Goal: Task Accomplishment & Management: Manage account settings

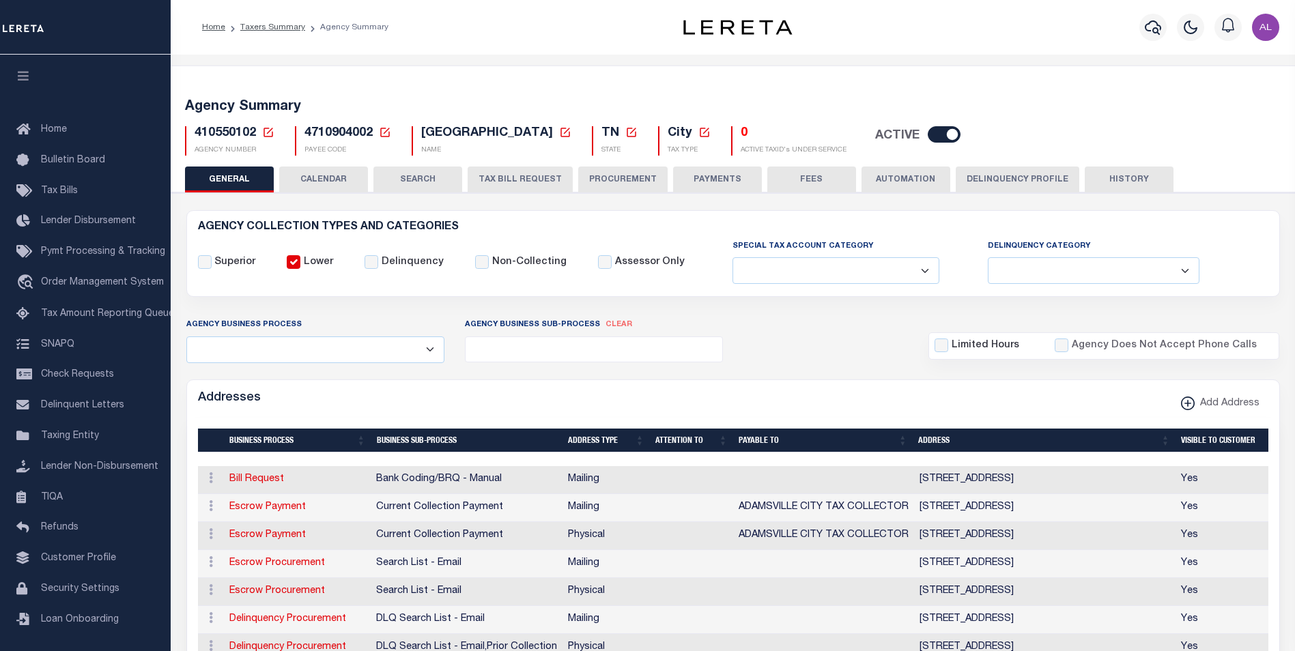
select select
click at [270, 127] on icon at bounding box center [268, 132] width 12 height 12
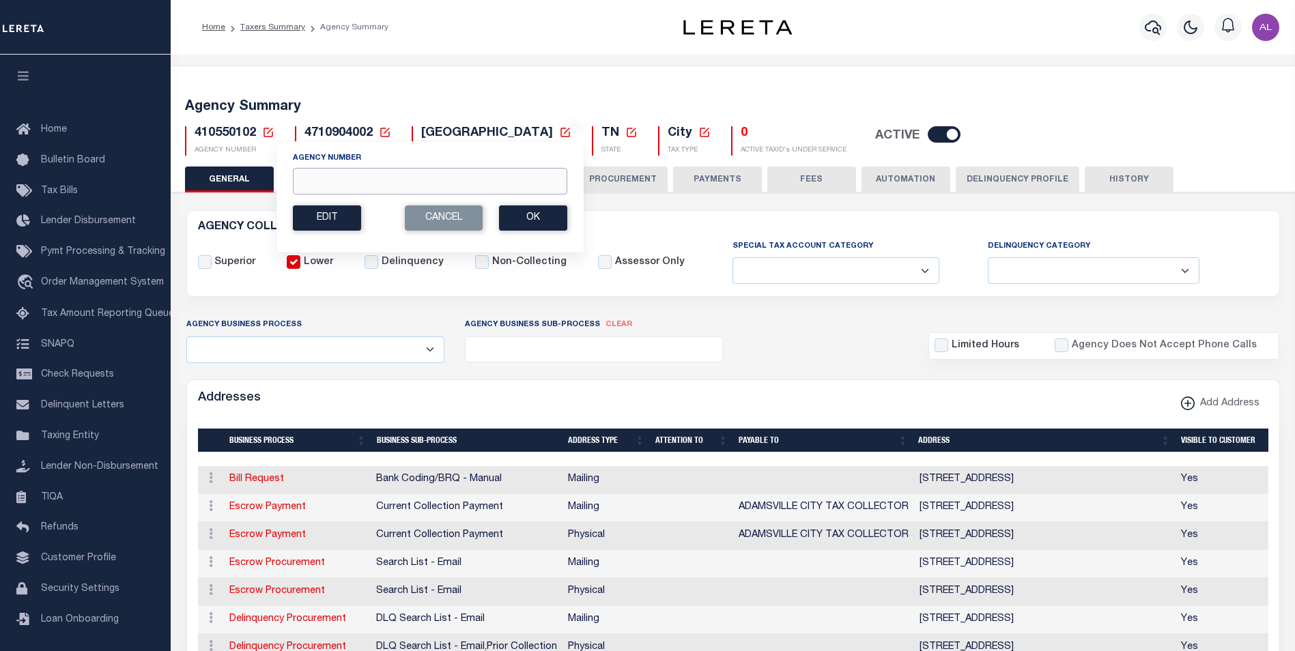
click at [322, 188] on input "Agency Number" at bounding box center [430, 181] width 274 height 27
paste input "3604519003"
type input "3604519003"
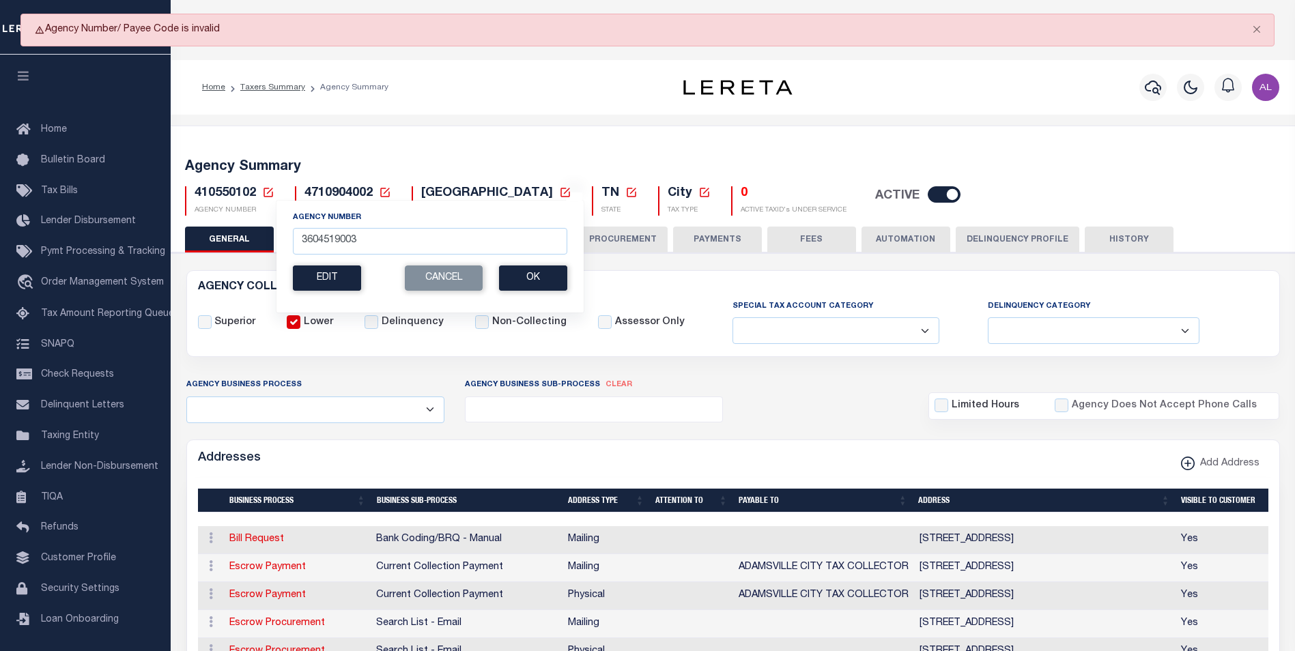
click at [266, 193] on icon at bounding box center [268, 192] width 12 height 12
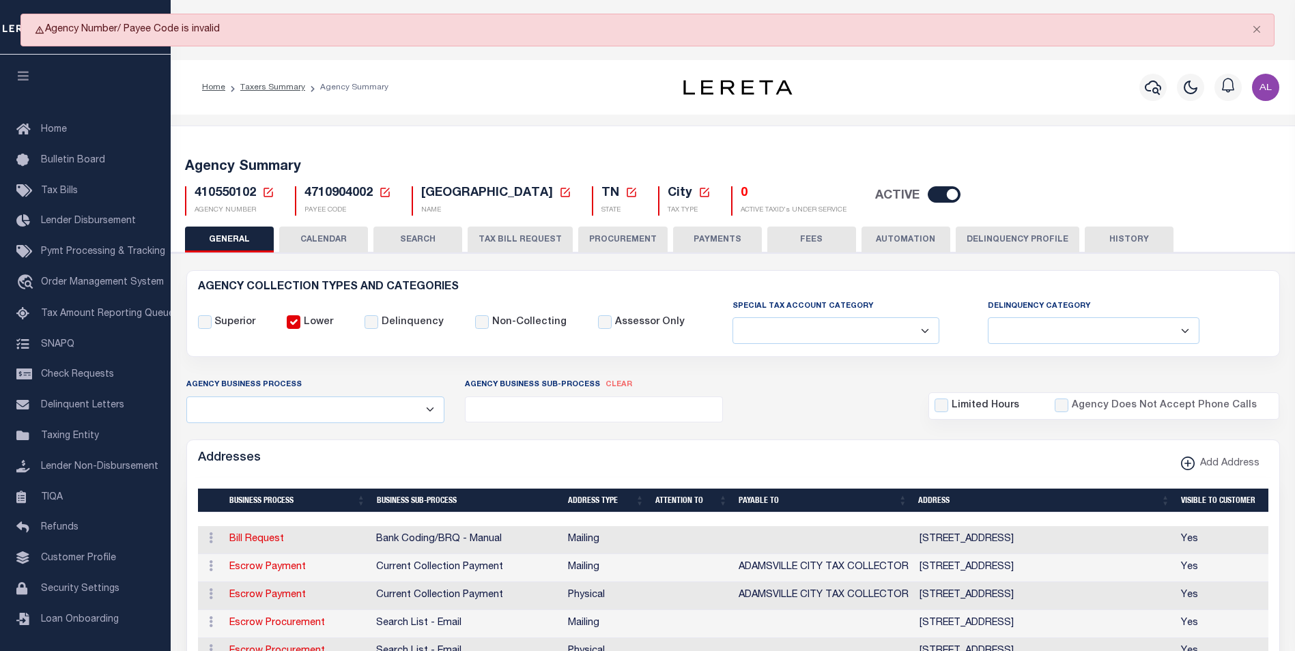
click at [270, 196] on icon at bounding box center [268, 192] width 12 height 12
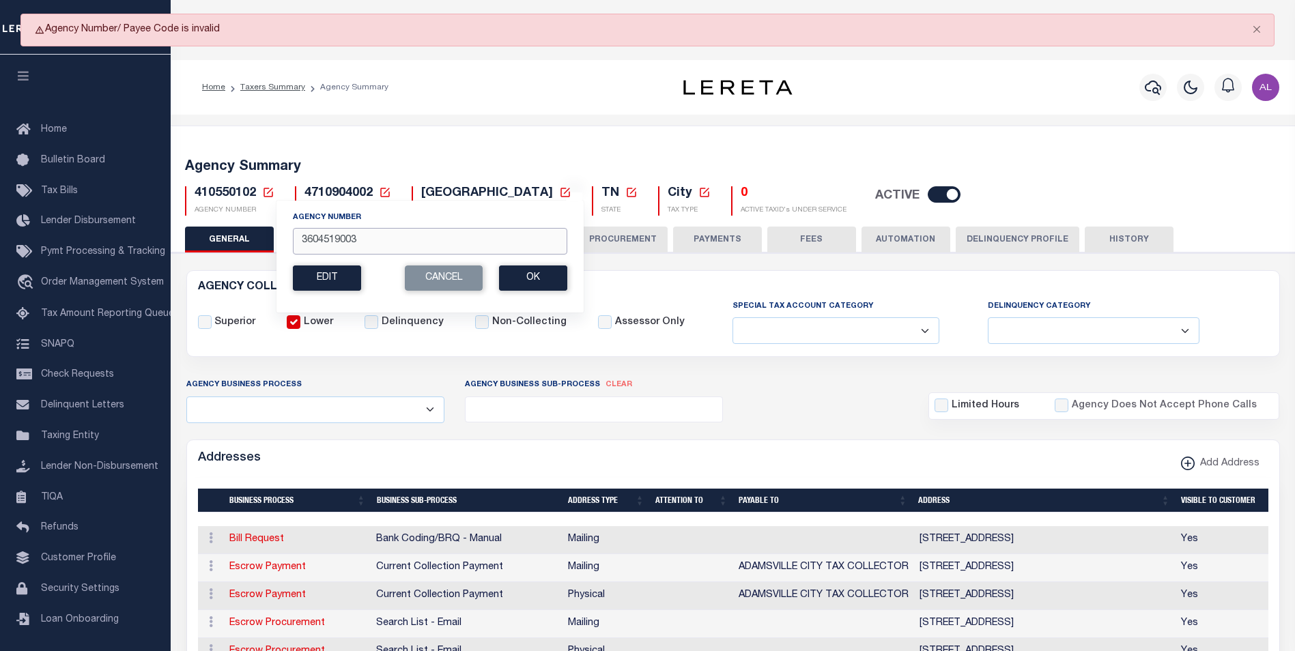
click at [358, 242] on input "3604519003" at bounding box center [430, 241] width 274 height 27
click at [535, 287] on button "Ok" at bounding box center [533, 278] width 68 height 25
click at [458, 279] on button "Cancel" at bounding box center [444, 278] width 78 height 25
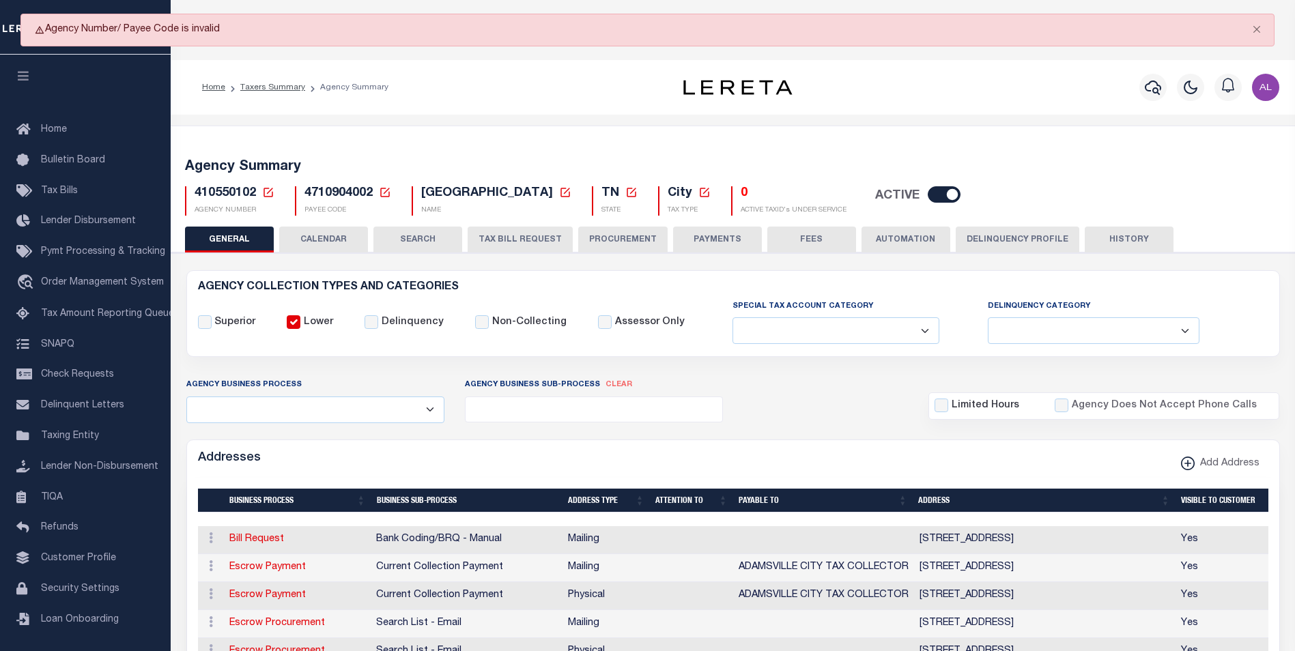
click at [384, 190] on icon at bounding box center [385, 192] width 12 height 12
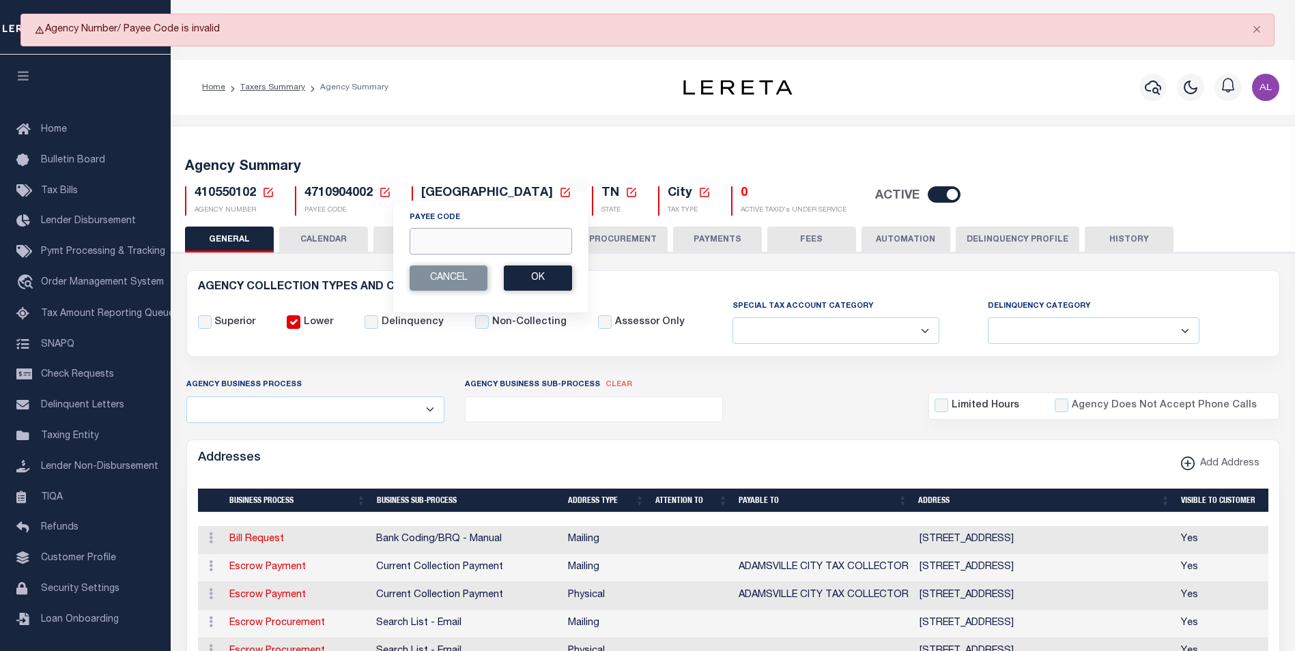
click at [453, 253] on input "Payee Code" at bounding box center [491, 241] width 162 height 27
paste input "3604519003"
type input "3604519003"
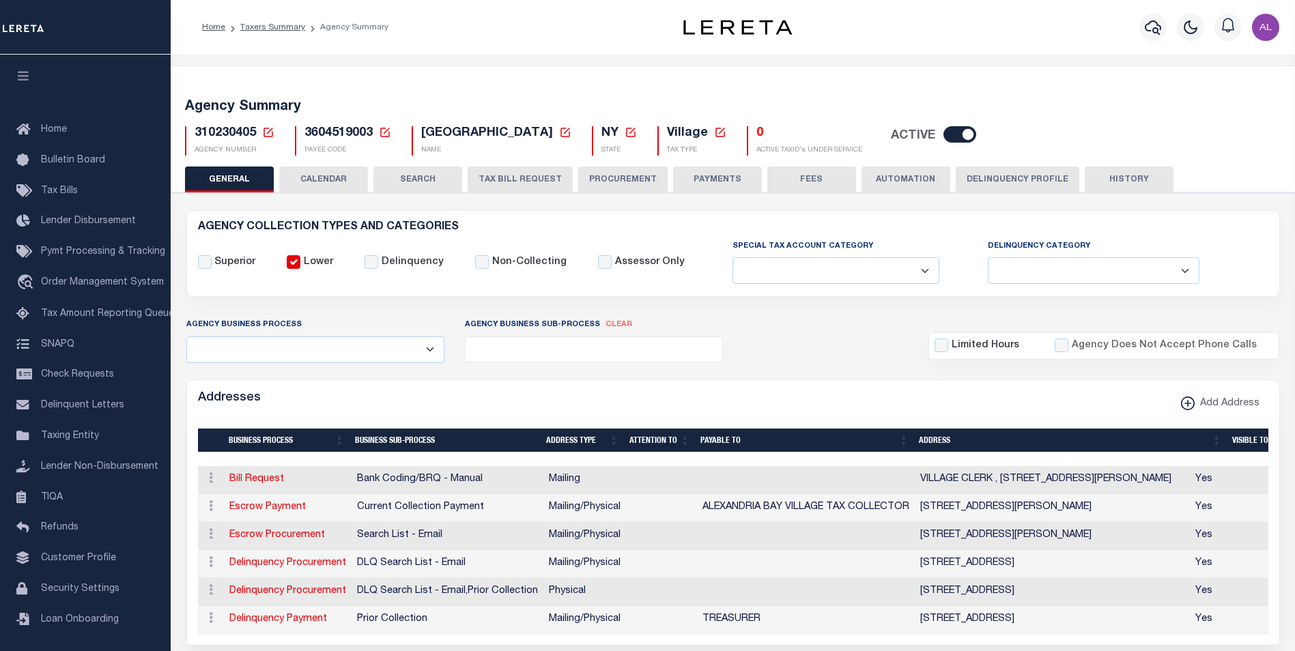
select select
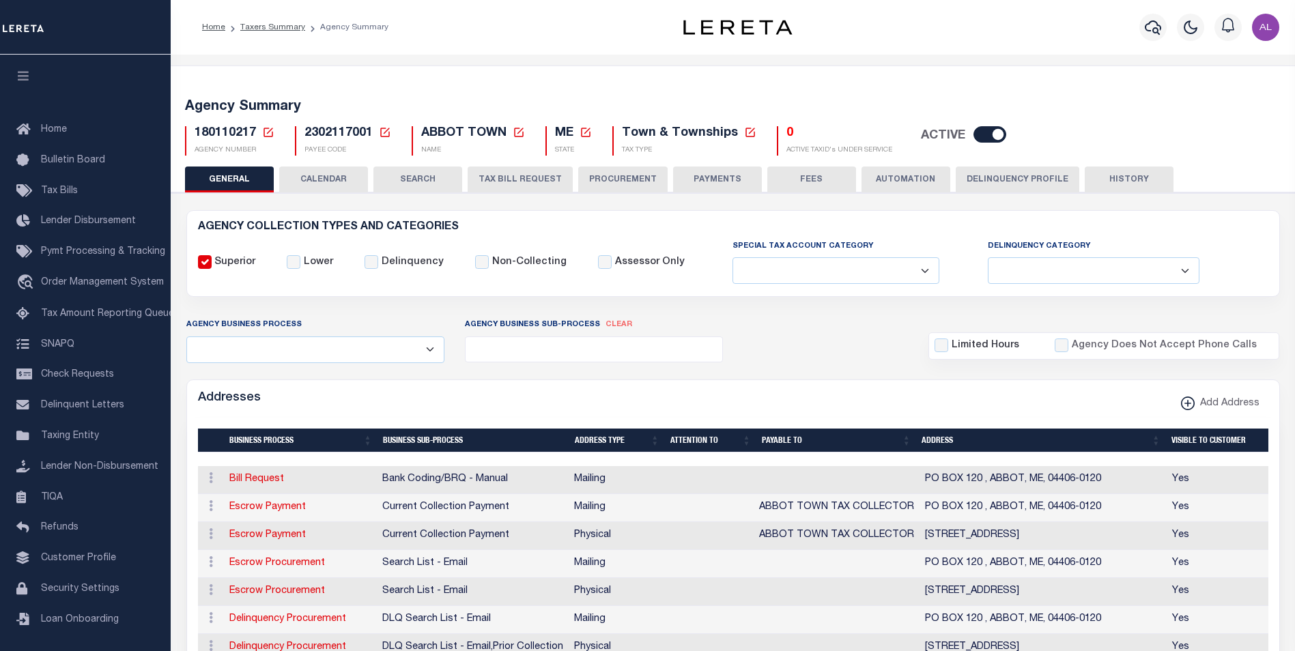
select select
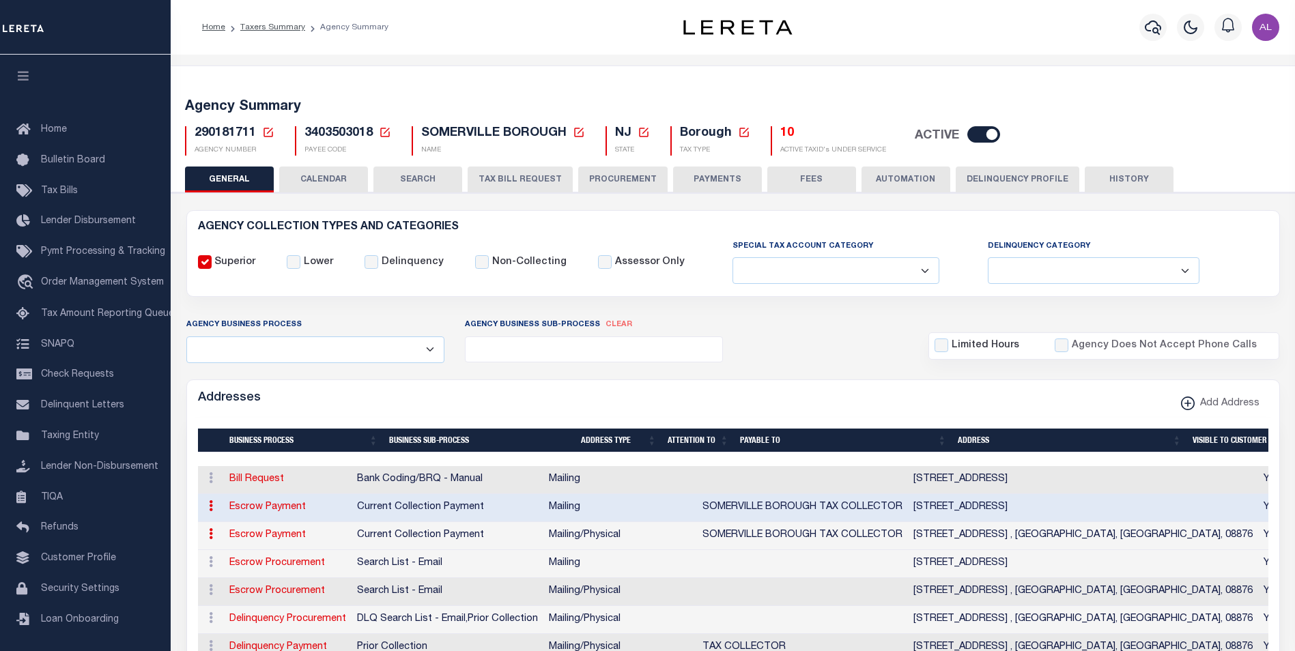
select select
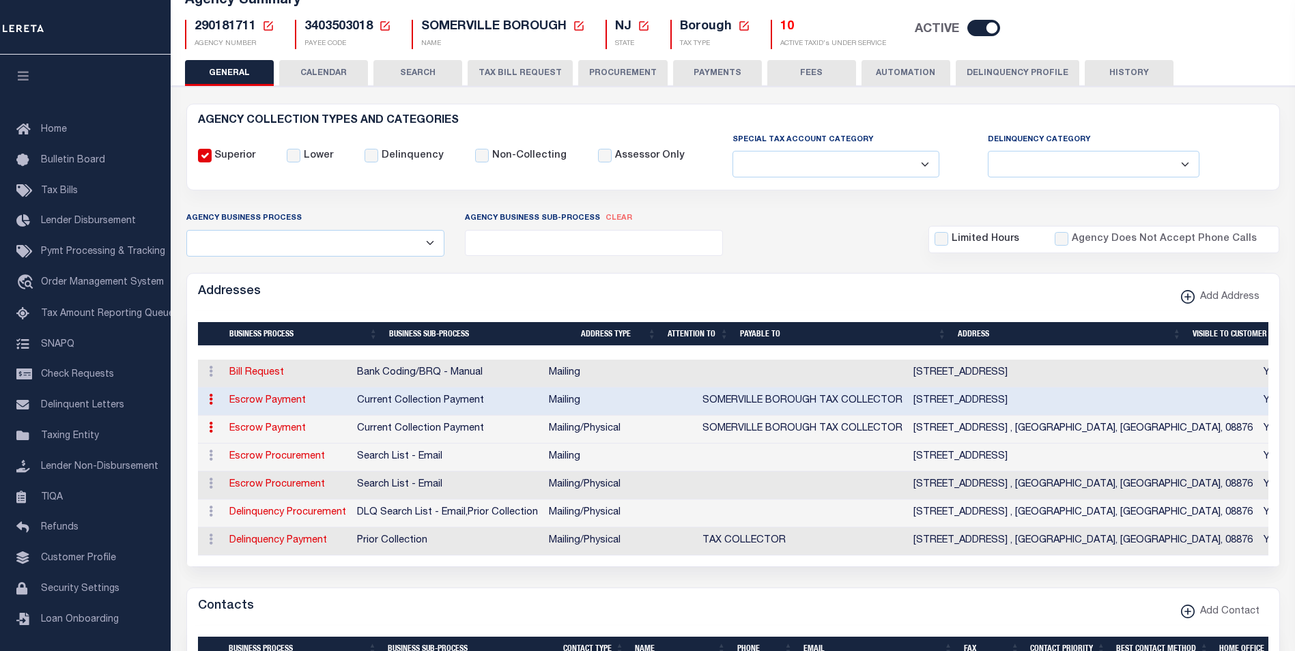
scroll to position [106, 0]
click at [383, 27] on icon at bounding box center [385, 26] width 12 height 12
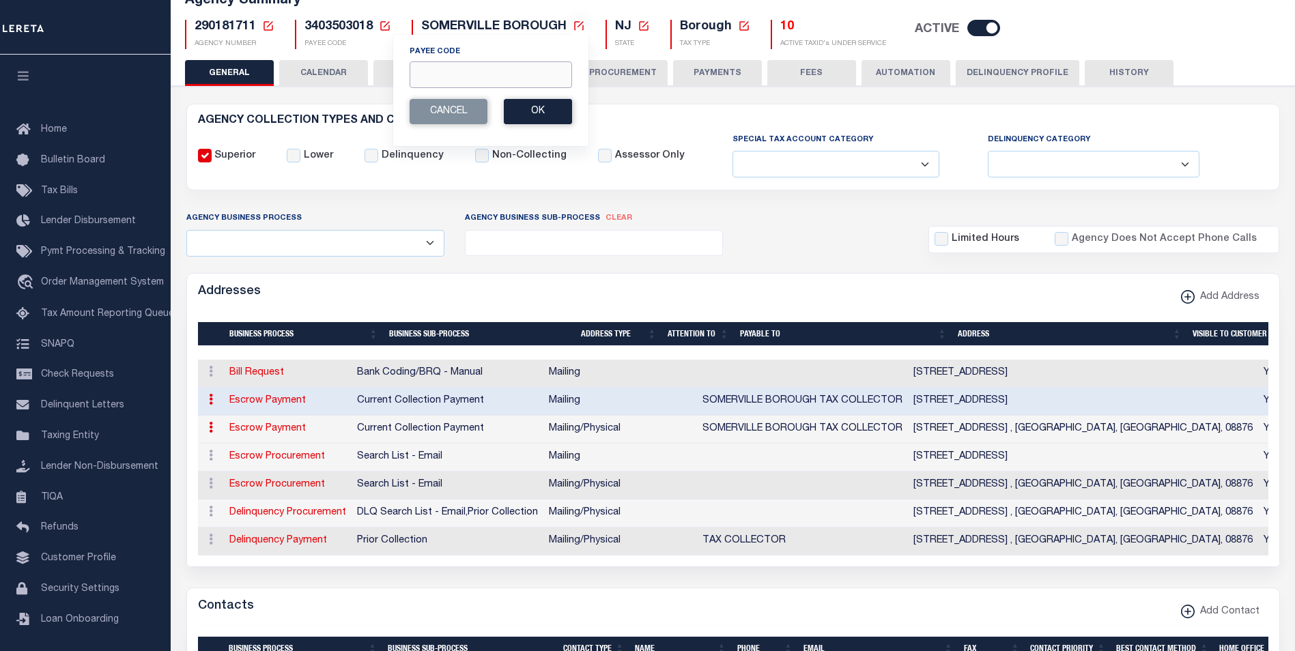
click at [432, 78] on input "Payee Code" at bounding box center [491, 74] width 162 height 27
paste input "2615719005"
type input "2615719005"
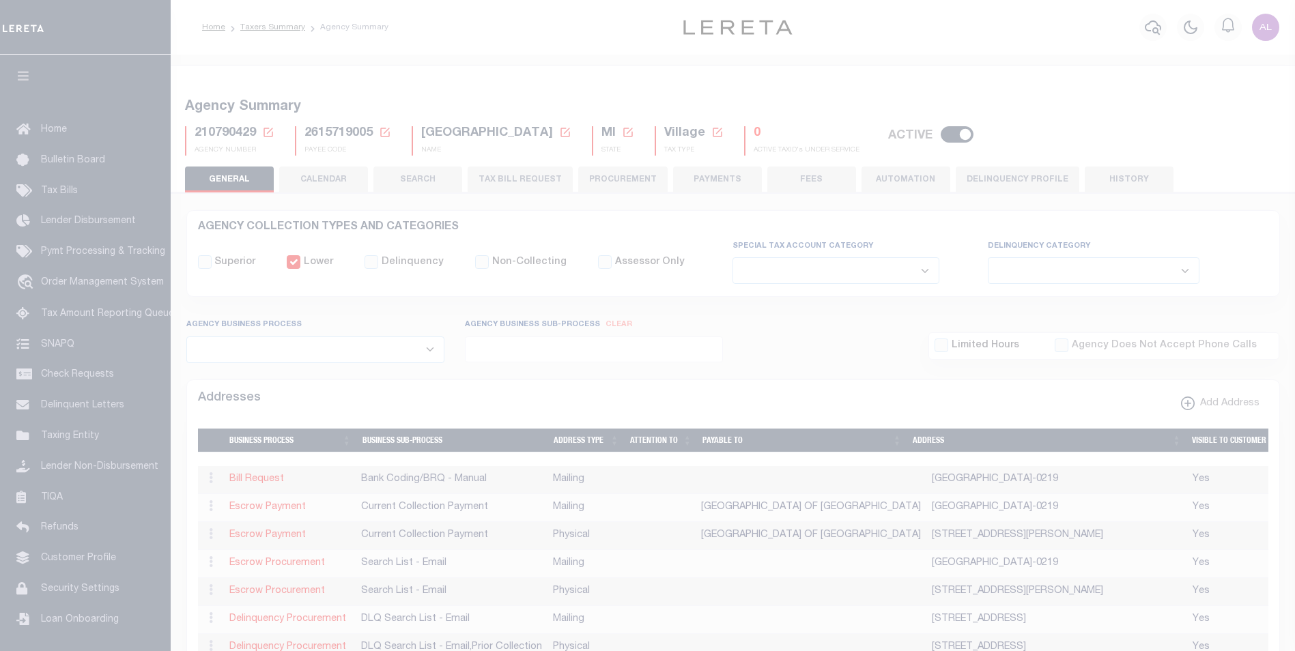
select select
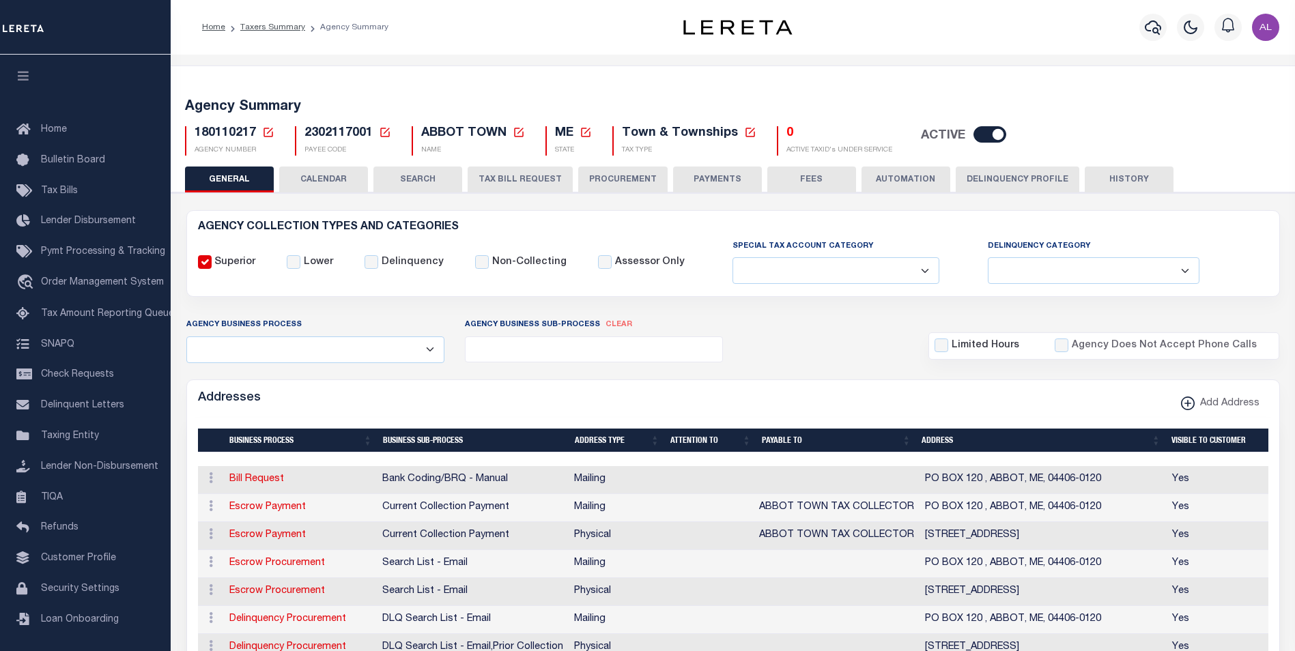
select select
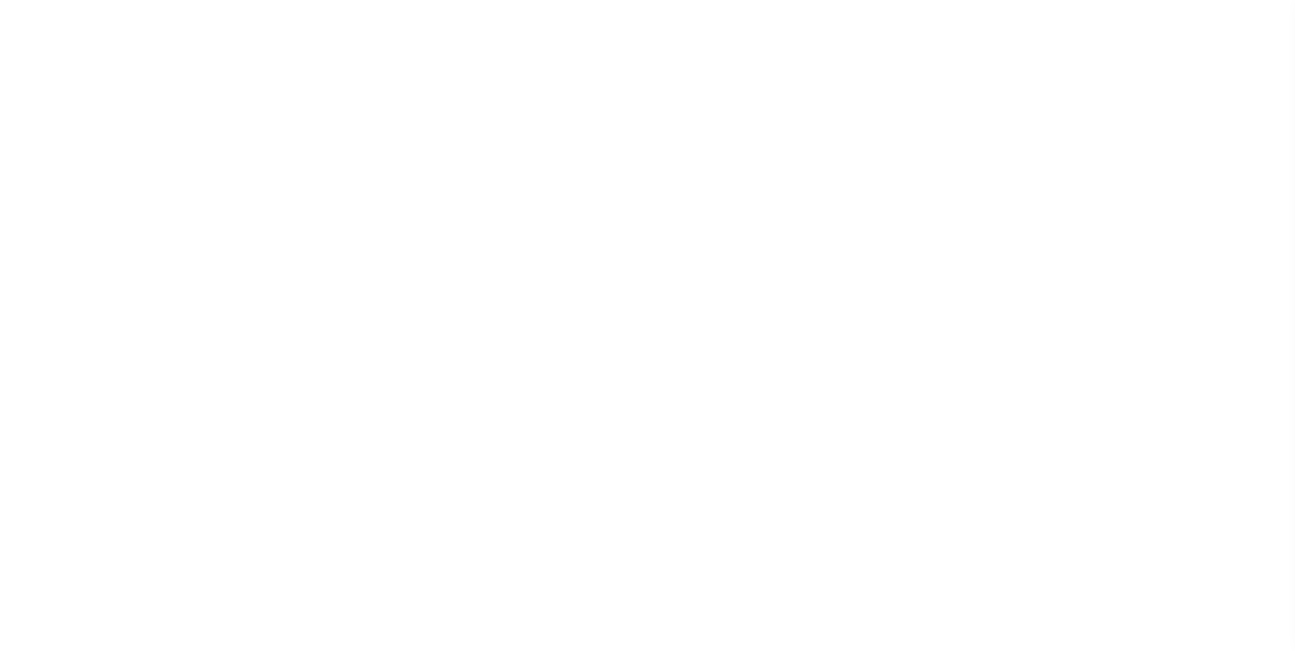
select select
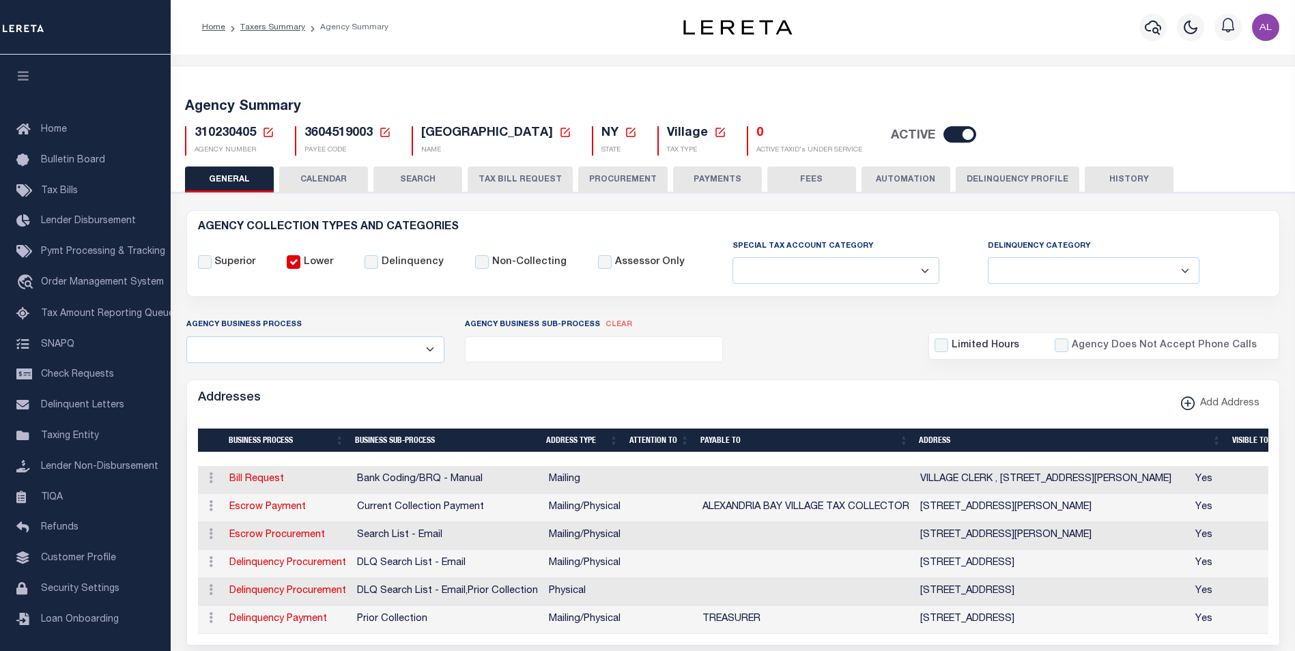
scroll to position [46, 0]
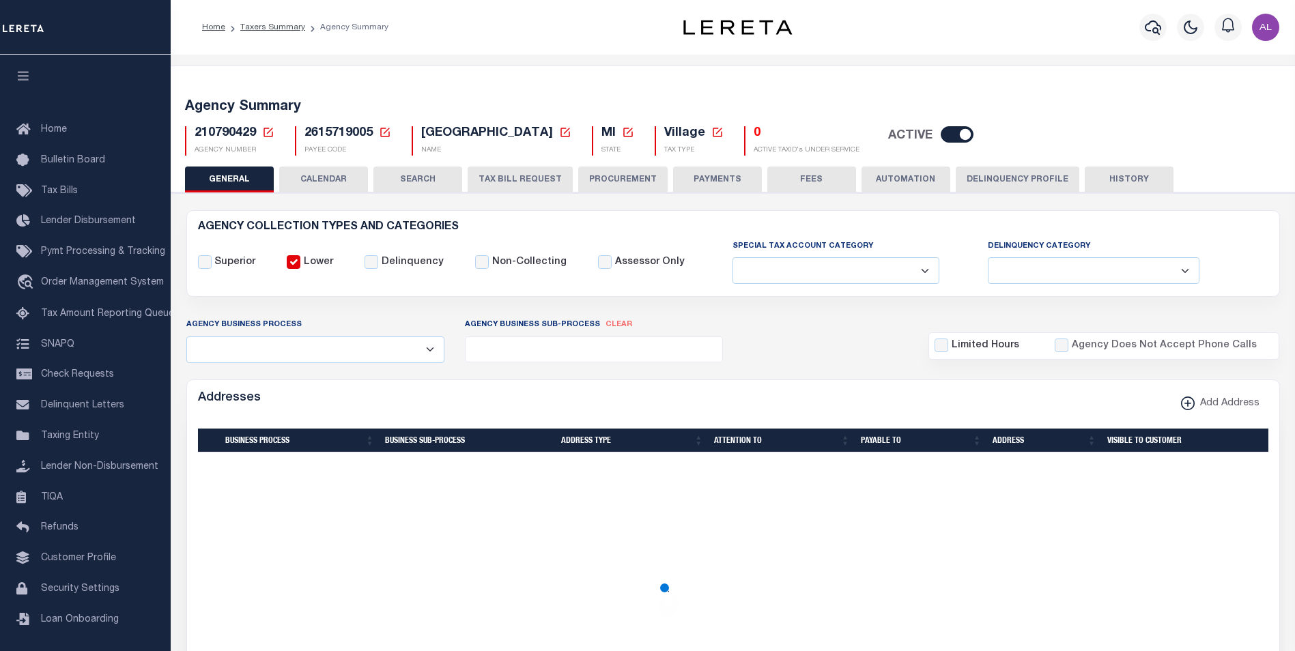
select select
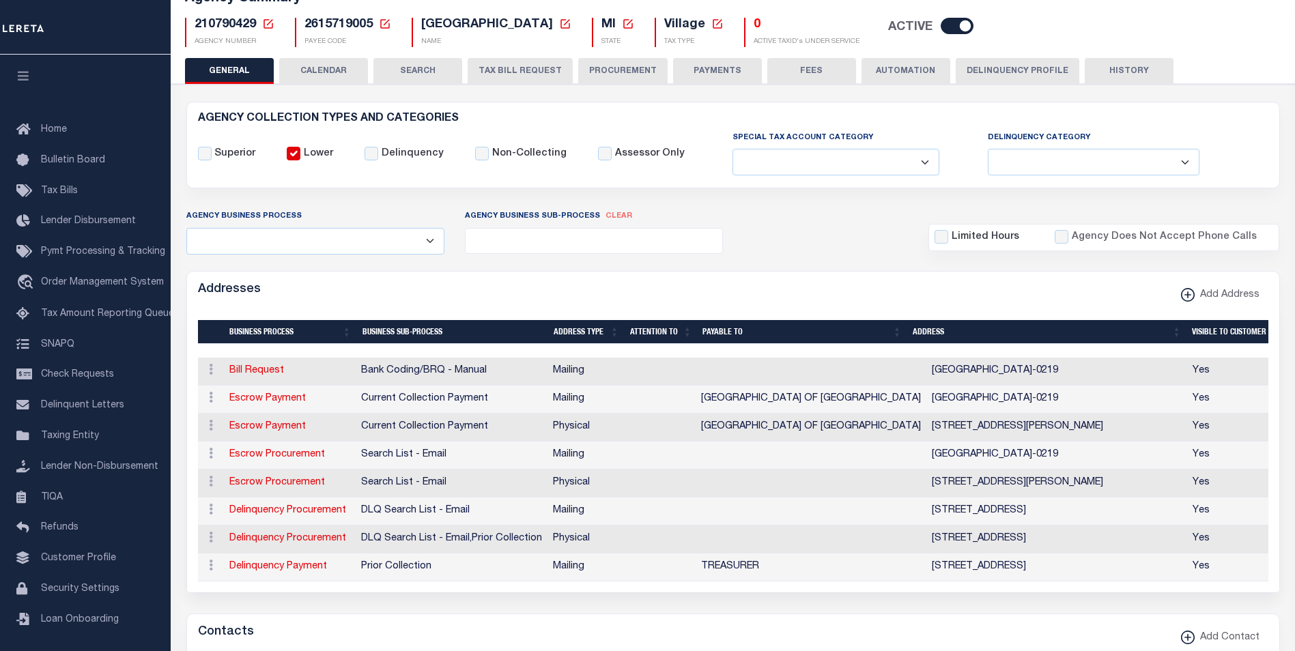
scroll to position [114, 0]
